Goal: Check status: Check status

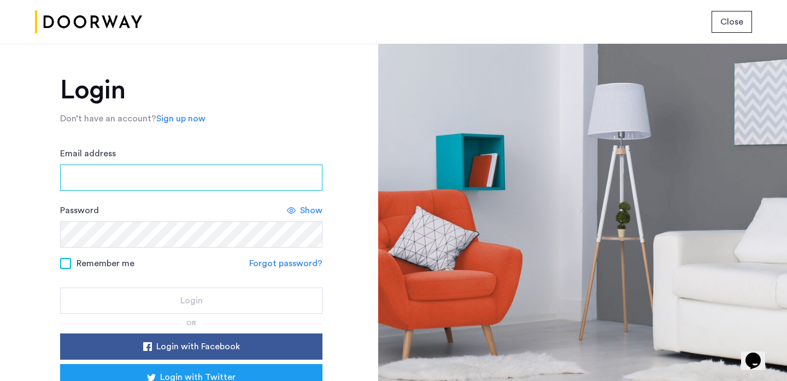
click at [199, 183] on input "Email address" at bounding box center [191, 178] width 262 height 26
paste input "**********"
type input "**********"
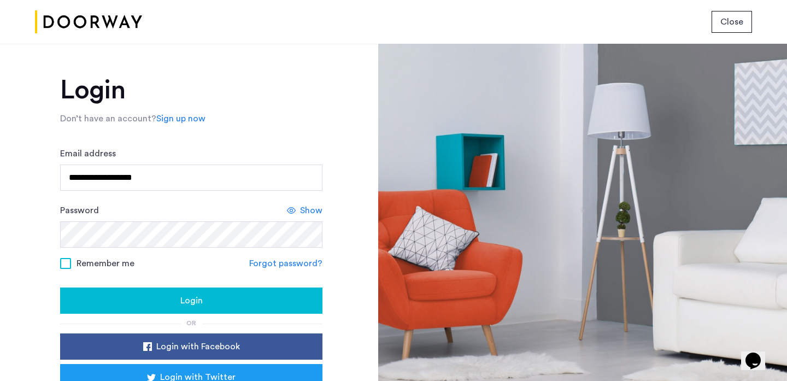
click at [67, 263] on span at bounding box center [65, 263] width 11 height 11
click at [77, 296] on div "Login" at bounding box center [191, 300] width 245 height 13
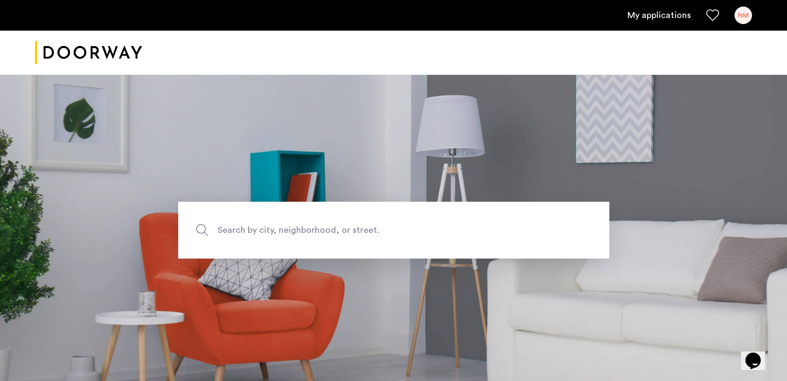
click at [338, 229] on span "Search by city, neighborhood, or street." at bounding box center [369, 230] width 302 height 15
click at [338, 229] on input "Search by city, neighborhood, or street." at bounding box center [393, 230] width 431 height 57
type input "**********"
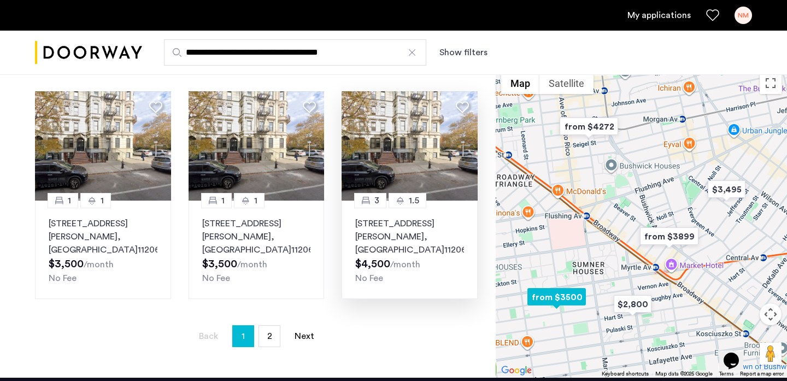
scroll to position [749, 0]
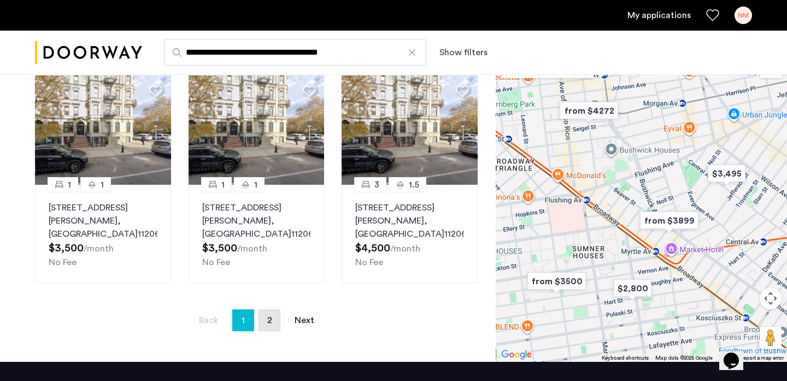
click at [269, 310] on link "page 2" at bounding box center [269, 320] width 21 height 21
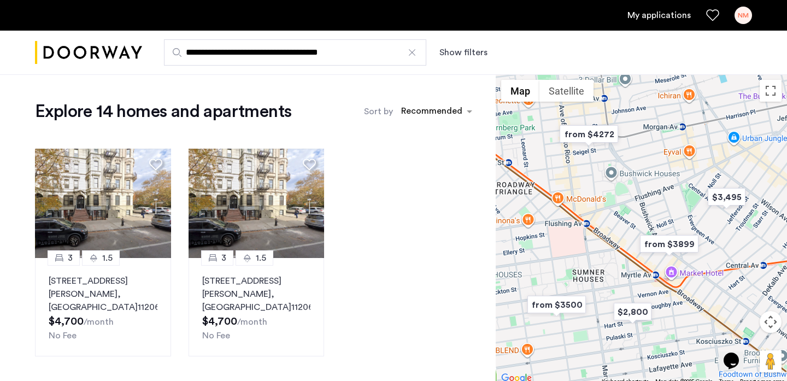
click at [329, 50] on input "**********" at bounding box center [295, 52] width 262 height 26
drag, startPoint x: 365, startPoint y: 50, endPoint x: 250, endPoint y: 52, distance: 114.9
click at [250, 52] on input "**********" at bounding box center [295, 52] width 262 height 26
type input "**********"
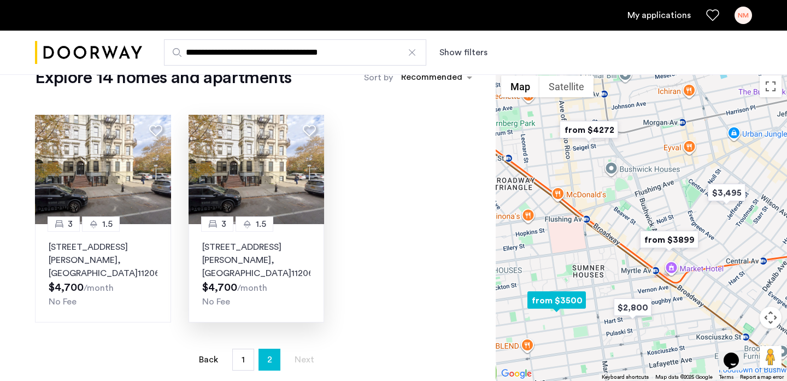
scroll to position [109, 0]
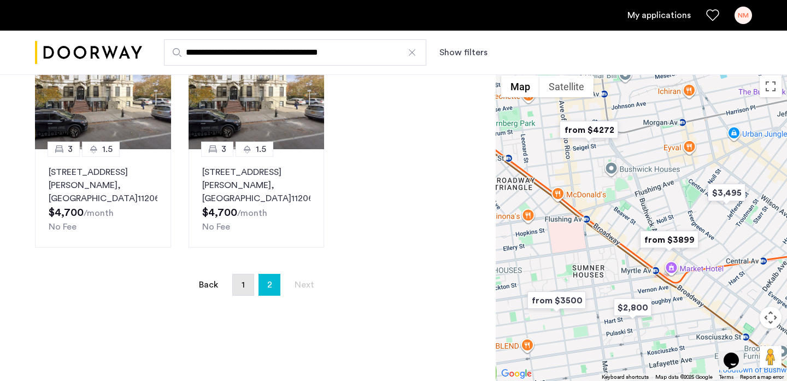
click at [244, 281] on span "1" at bounding box center [243, 285] width 3 height 9
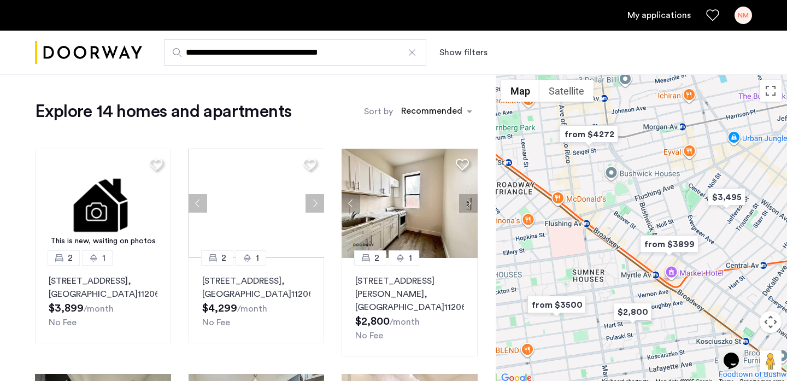
click at [112, 65] on img "Cazamio logo" at bounding box center [88, 52] width 107 height 41
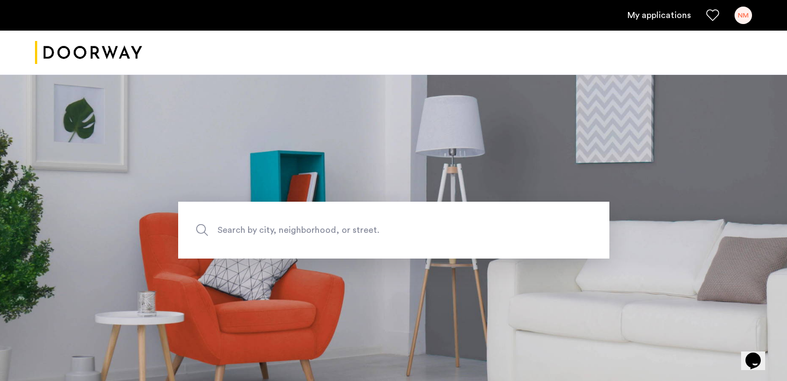
click at [310, 232] on span "Search by city, neighborhood, or street." at bounding box center [369, 230] width 302 height 15
click at [310, 232] on input "Search by city, neighborhood, or street." at bounding box center [393, 230] width 431 height 57
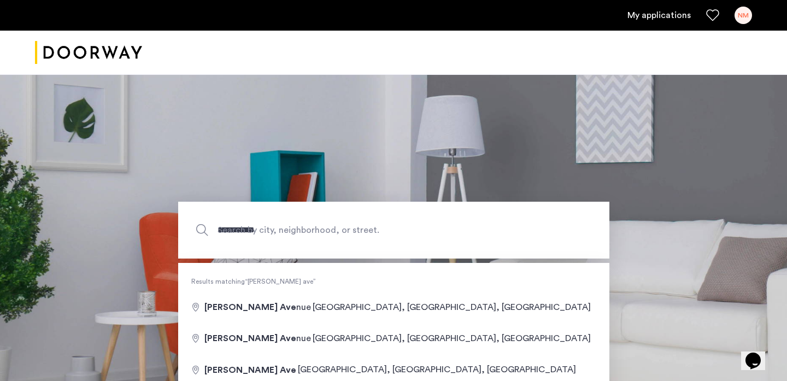
type input "**********"
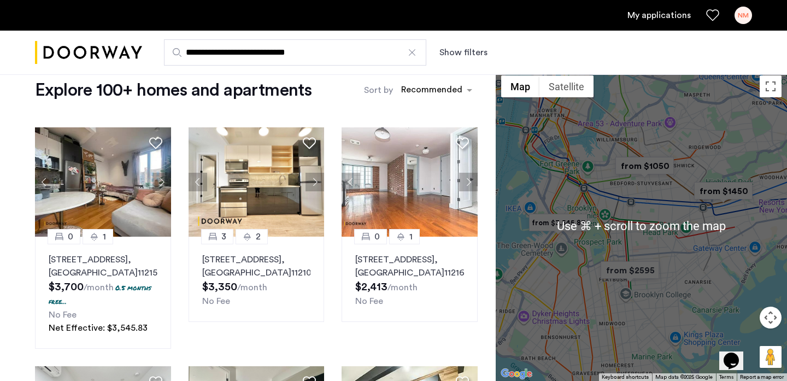
scroll to position [7, 0]
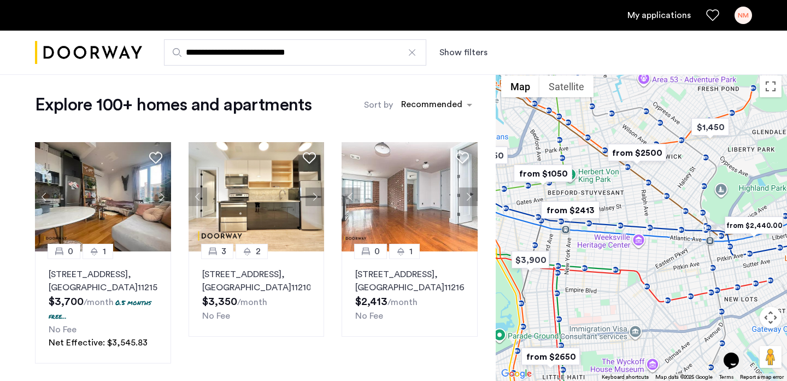
drag, startPoint x: 689, startPoint y: 167, endPoint x: 613, endPoint y: 182, distance: 76.9
click at [613, 182] on div at bounding box center [641, 225] width 291 height 311
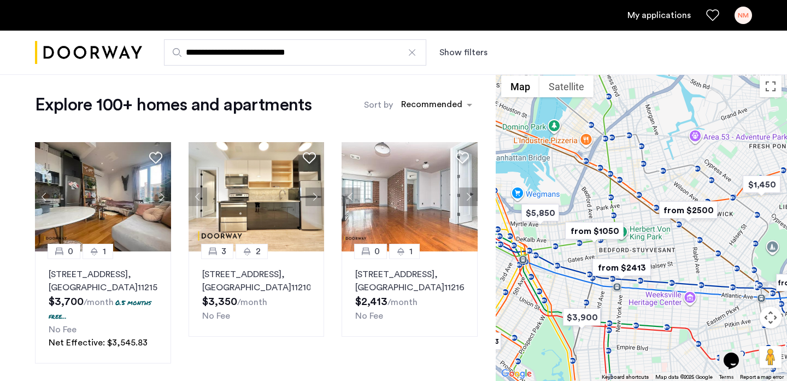
drag, startPoint x: 626, startPoint y: 126, endPoint x: 695, endPoint y: 180, distance: 88.0
click at [695, 180] on div at bounding box center [641, 225] width 291 height 311
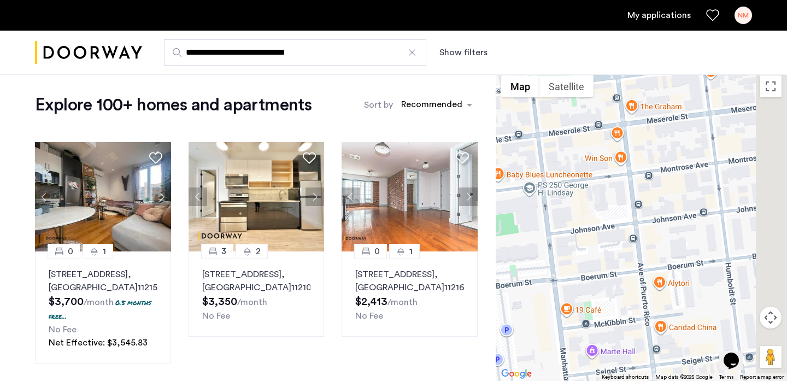
drag, startPoint x: 656, startPoint y: 232, endPoint x: 573, endPoint y: 208, distance: 86.7
click at [573, 208] on div at bounding box center [641, 225] width 291 height 311
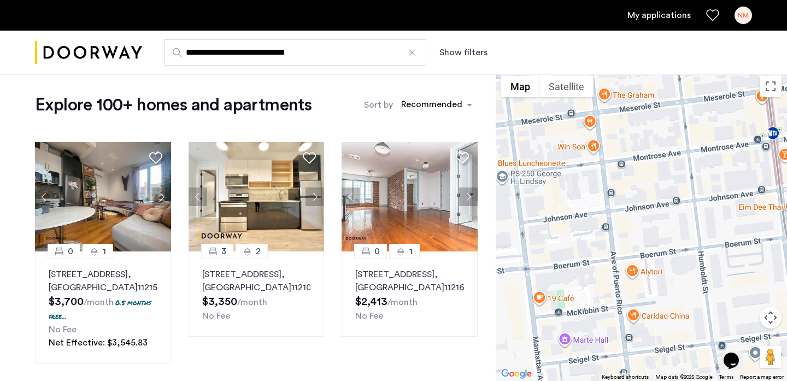
click at [93, 60] on img "Cazamio logo" at bounding box center [88, 52] width 107 height 41
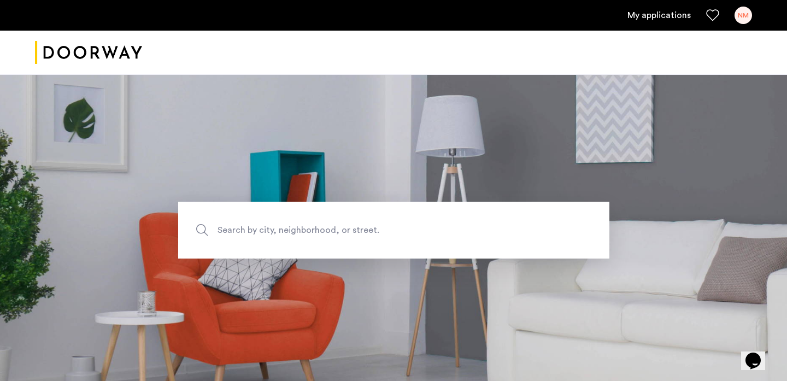
click at [259, 230] on span "Search by city, neighborhood, or street." at bounding box center [369, 230] width 302 height 15
click at [259, 230] on input "Search by city, neighborhood, or street." at bounding box center [393, 230] width 431 height 57
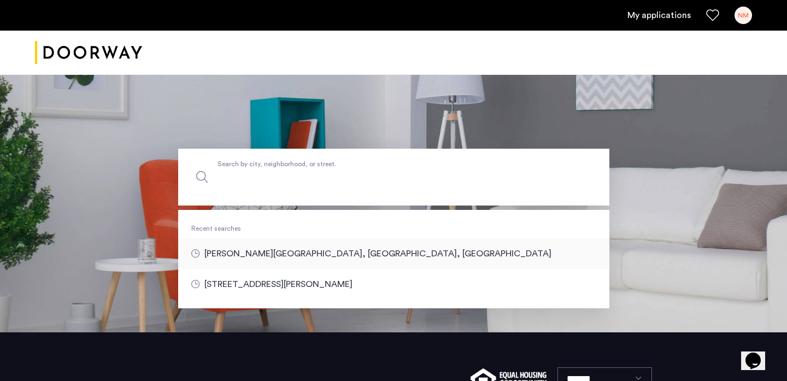
scroll to position [54, 0]
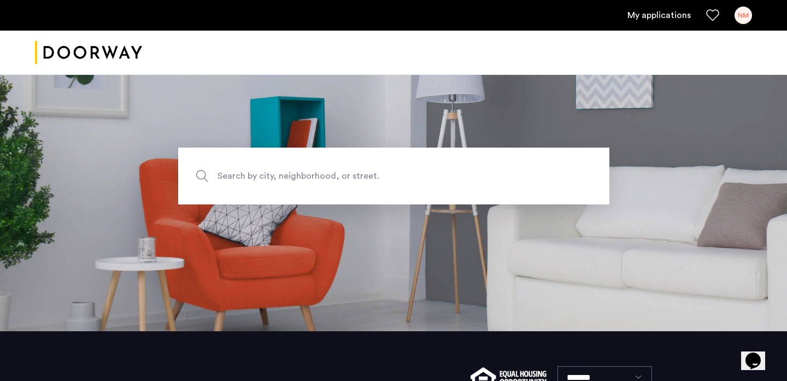
click at [748, 17] on div "NM" at bounding box center [743, 15] width 17 height 17
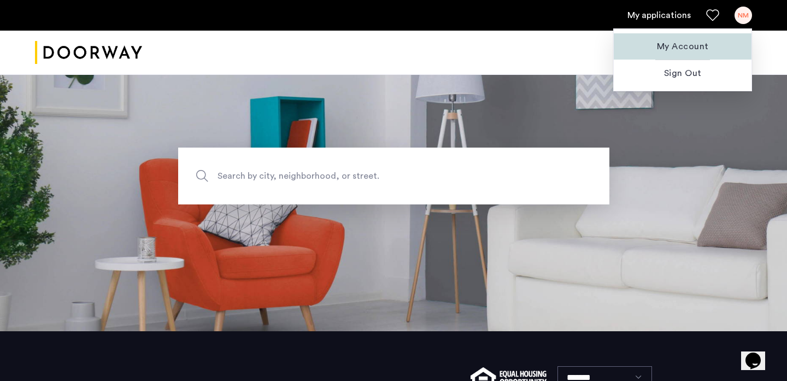
click at [701, 44] on span "My Account" at bounding box center [683, 46] width 120 height 13
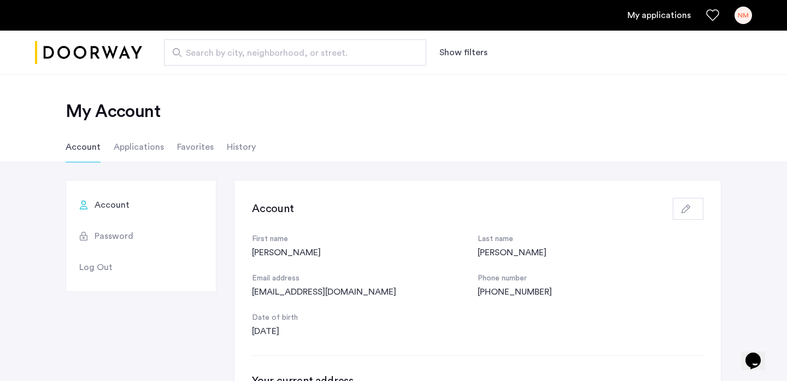
click at [121, 149] on li "Applications" at bounding box center [139, 147] width 50 height 31
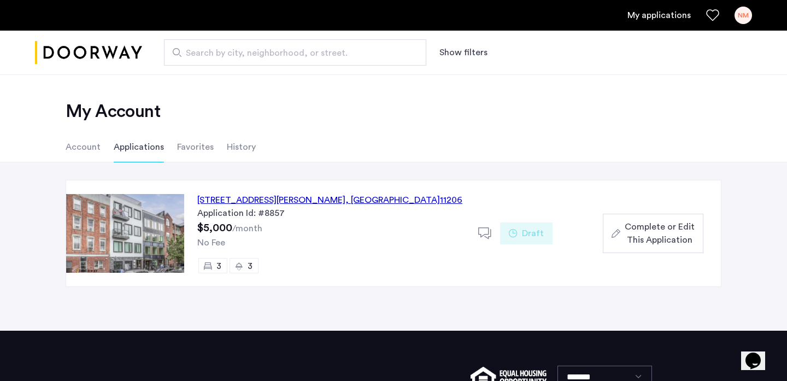
click at [258, 198] on div "187 Johnson Avenue, Unit 3B, Brooklyn , NY 11206" at bounding box center [329, 200] width 265 height 13
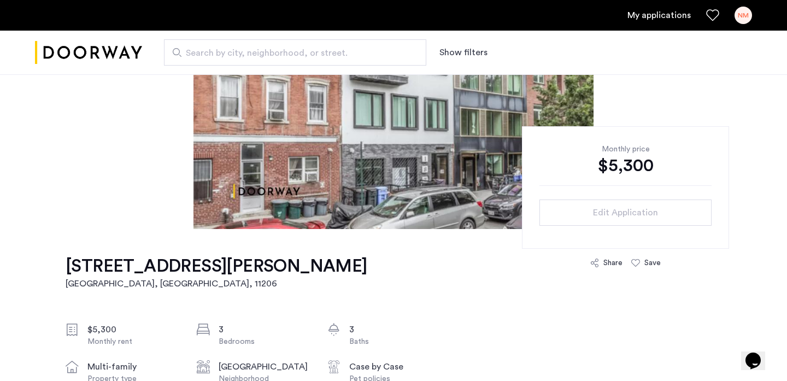
scroll to position [158, 0]
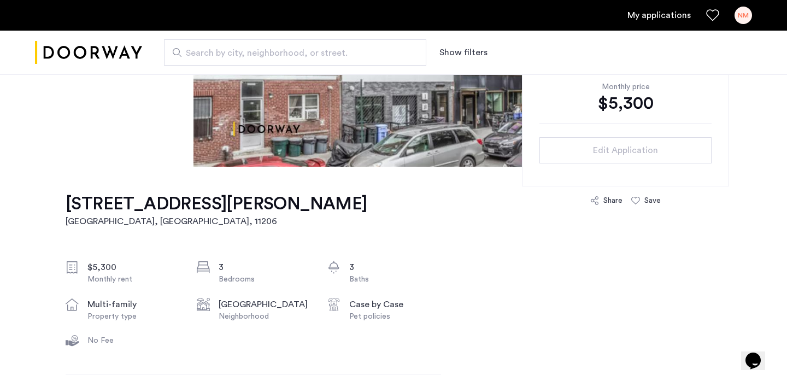
scroll to position [297, 0]
